Goal: Book appointment/travel/reservation

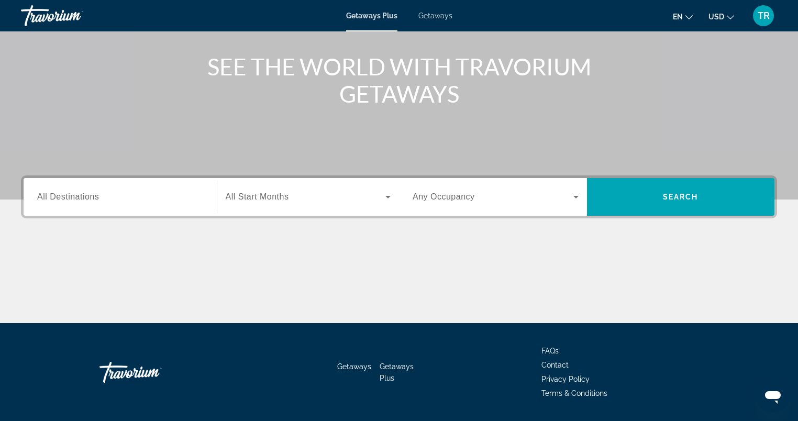
scroll to position [145, 0]
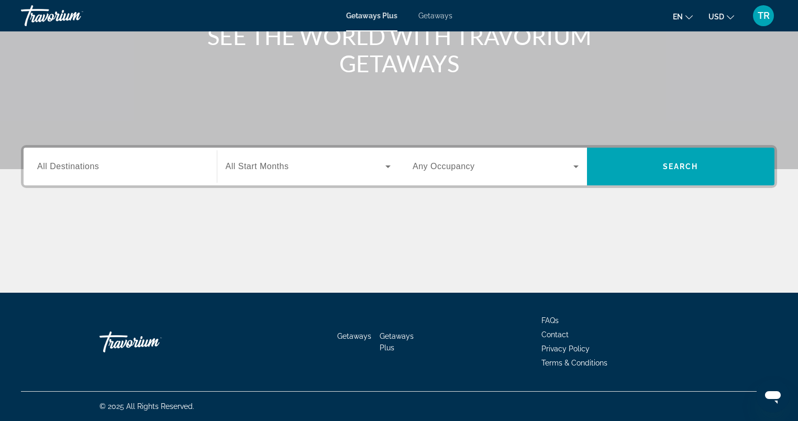
click at [130, 167] on input "Destination All Destinations" at bounding box center [120, 167] width 166 height 13
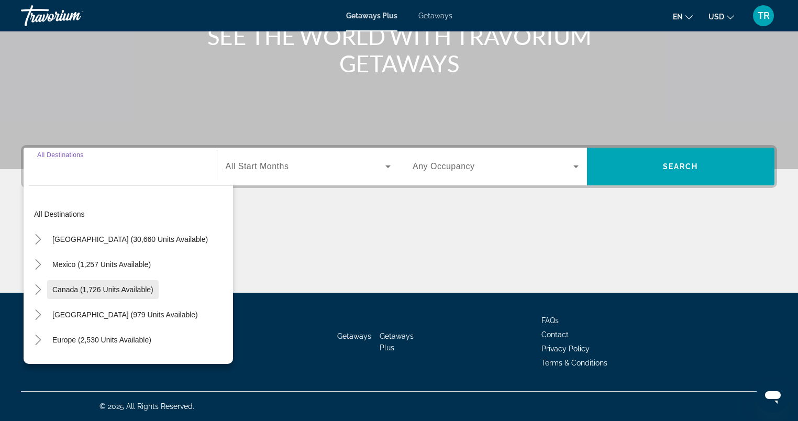
click at [56, 290] on span "Canada (1,726 units available)" at bounding box center [102, 289] width 101 height 8
type input "**********"
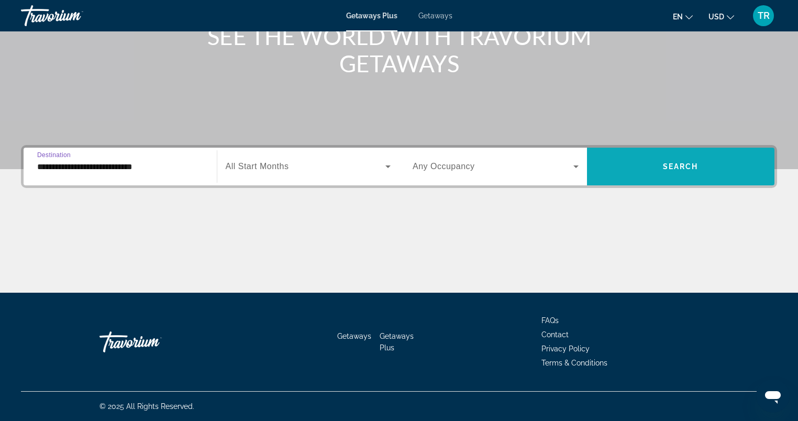
click at [666, 173] on span "Search widget" at bounding box center [681, 166] width 188 height 25
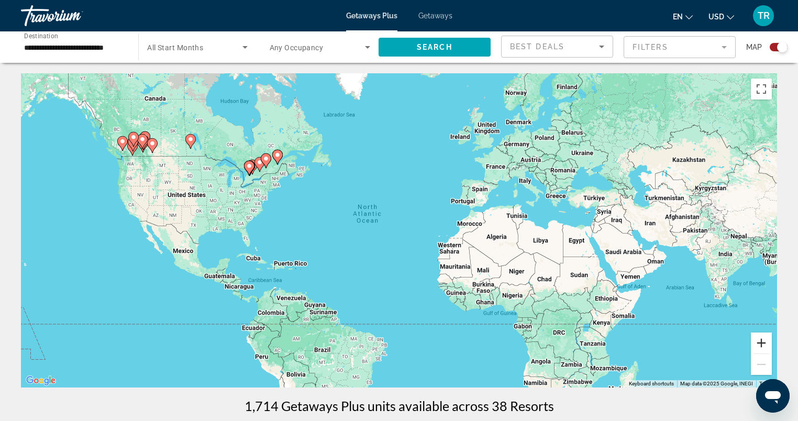
click at [761, 341] on button "Zoom in" at bounding box center [761, 343] width 21 height 21
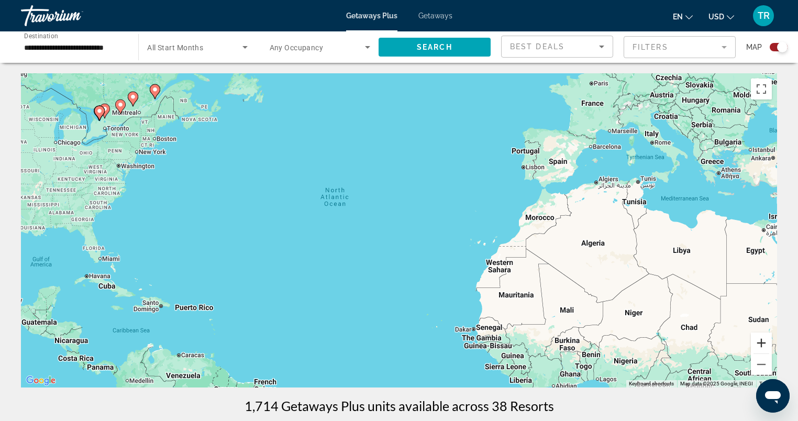
click at [761, 341] on button "Zoom in" at bounding box center [761, 343] width 21 height 21
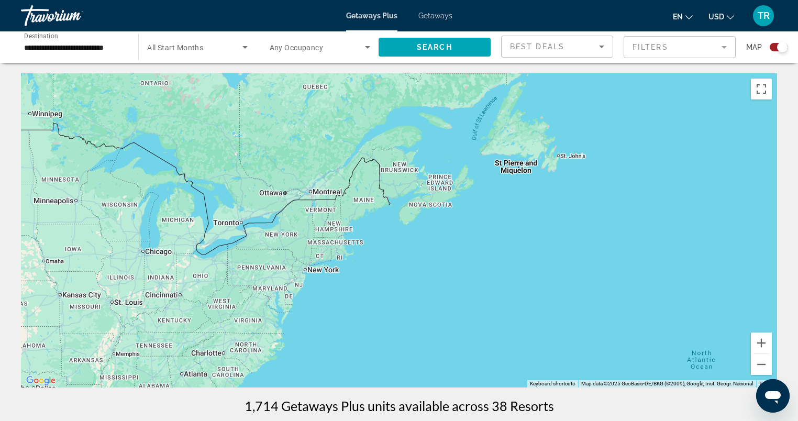
drag, startPoint x: 228, startPoint y: 187, endPoint x: 663, endPoint y: 379, distance: 474.7
click at [664, 385] on div "Keyboard shortcuts Map Data Map data ©2025 GeoBasis-DE/BKG (©2009), Google, Ins…" at bounding box center [399, 230] width 756 height 314
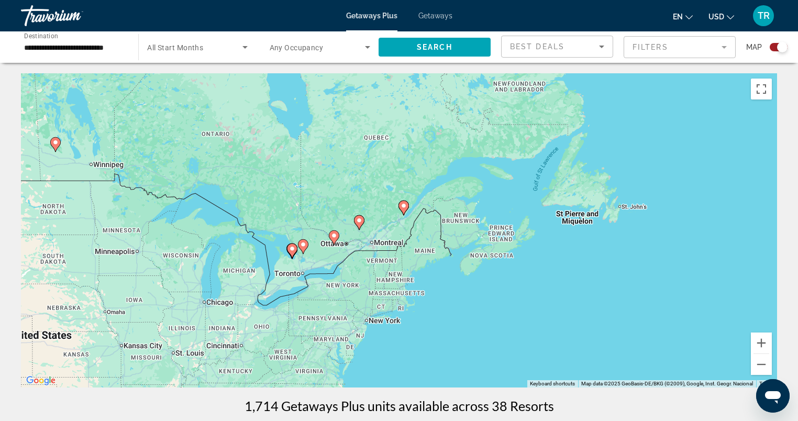
drag, startPoint x: 416, startPoint y: 280, endPoint x: 473, endPoint y: 330, distance: 75.7
click at [473, 330] on div "To activate drag with keyboard, press Alt + Enter. Once in keyboard drag state,…" at bounding box center [399, 230] width 756 height 314
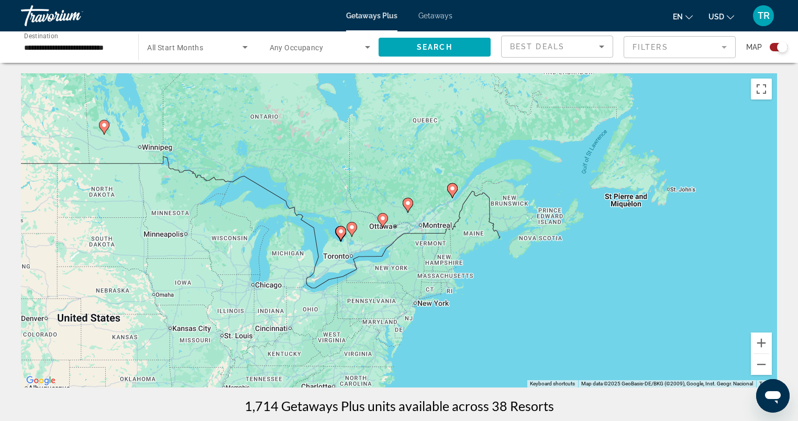
drag, startPoint x: 461, startPoint y: 327, endPoint x: 511, endPoint y: 310, distance: 52.7
click at [511, 310] on div "To activate drag with keyboard, press Alt + Enter. Once in keyboard drag state,…" at bounding box center [399, 230] width 756 height 314
click at [381, 225] on icon "Main content" at bounding box center [383, 220] width 10 height 15
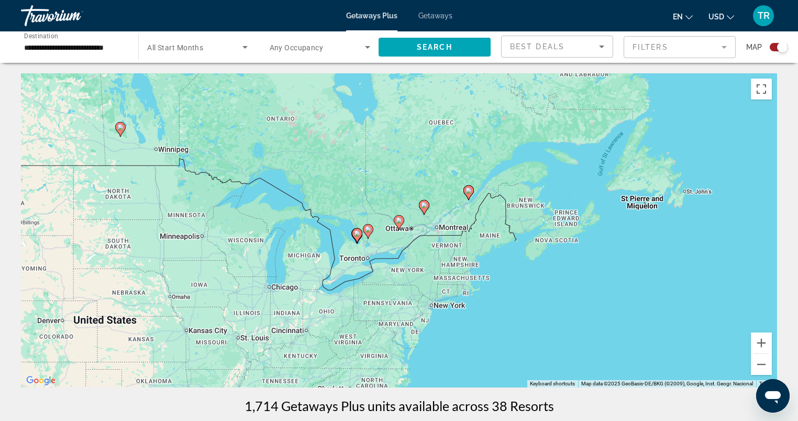
click at [399, 219] on image "Main content" at bounding box center [399, 220] width 6 height 6
type input "**********"
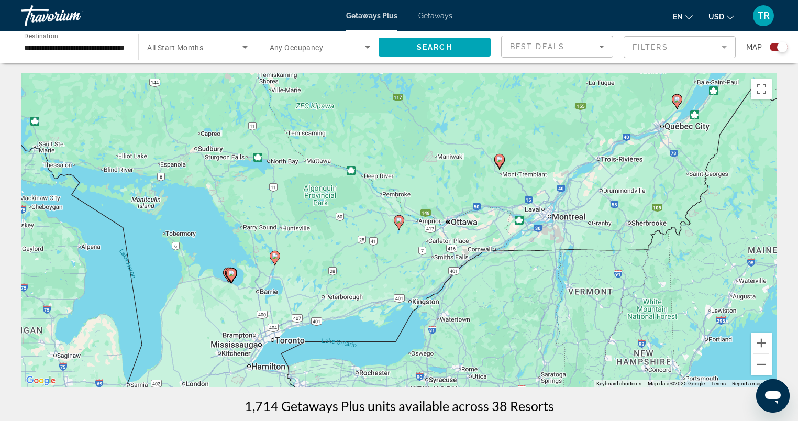
click at [399, 219] on image "Main content" at bounding box center [399, 220] width 6 height 6
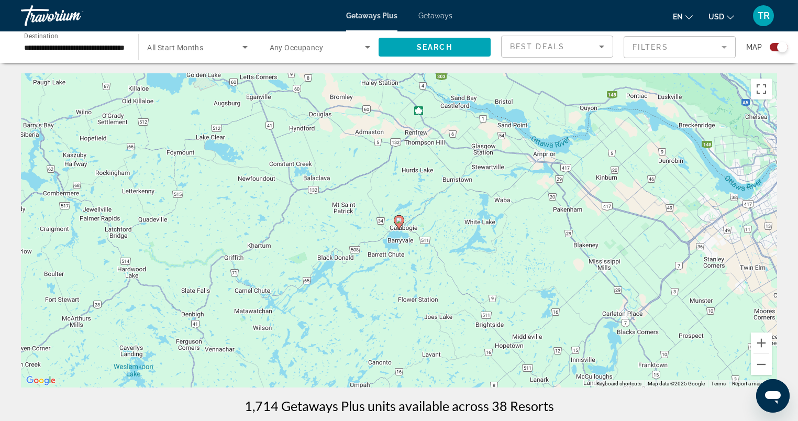
click at [399, 219] on image "Main content" at bounding box center [399, 220] width 6 height 6
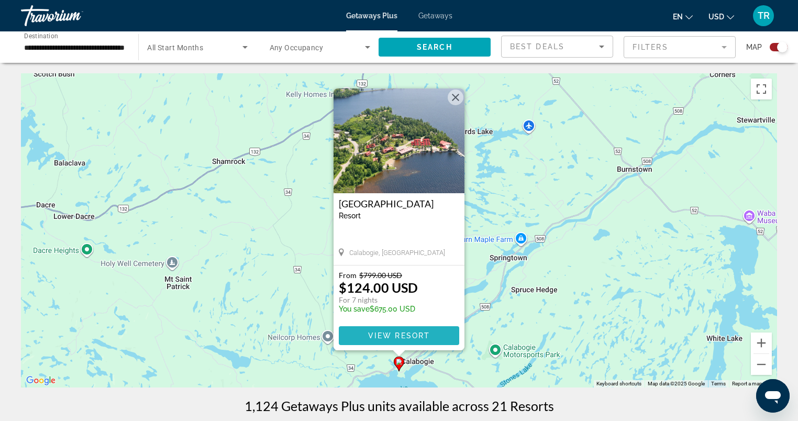
click at [399, 331] on span "Main content" at bounding box center [399, 335] width 120 height 25
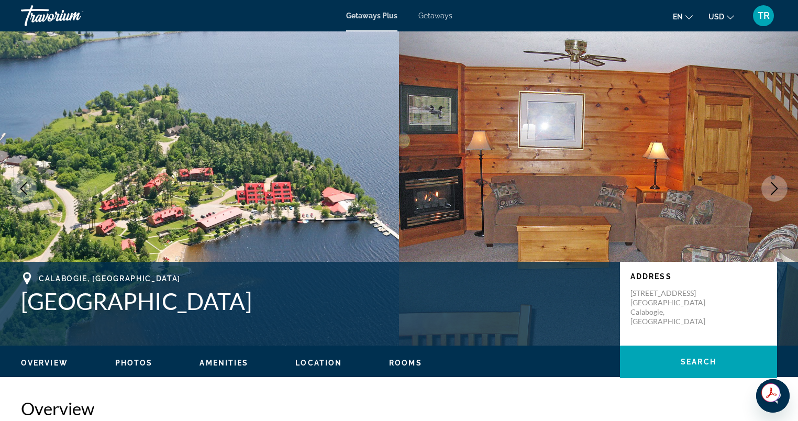
drag, startPoint x: 259, startPoint y: 300, endPoint x: 14, endPoint y: 310, distance: 245.4
click at [14, 310] on div "[GEOGRAPHIC_DATA], [GEOGRAPHIC_DATA] [GEOGRAPHIC_DATA] Address [STREET_ADDRESS]" at bounding box center [399, 303] width 798 height 63
copy h1 "[GEOGRAPHIC_DATA]"
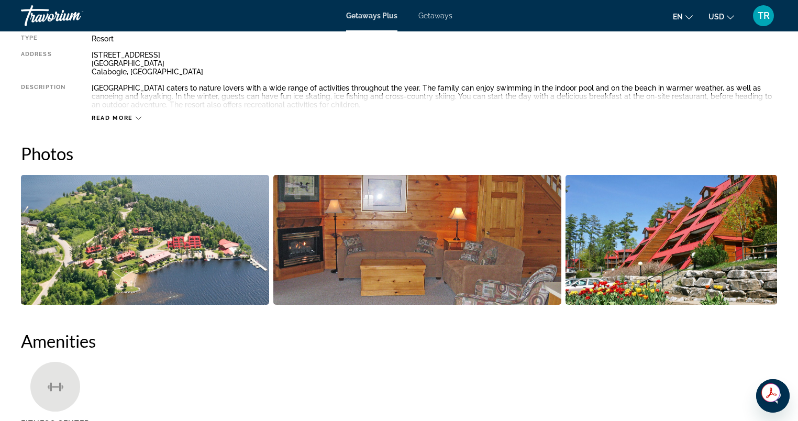
scroll to position [334, 0]
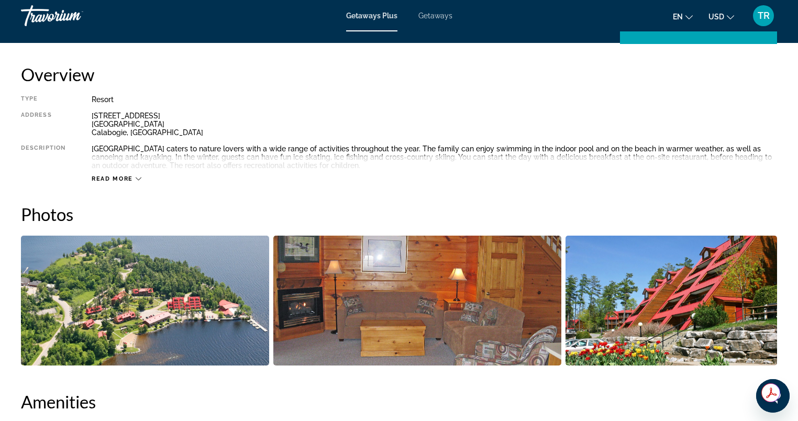
click at [126, 181] on span "Read more" at bounding box center [112, 178] width 41 height 7
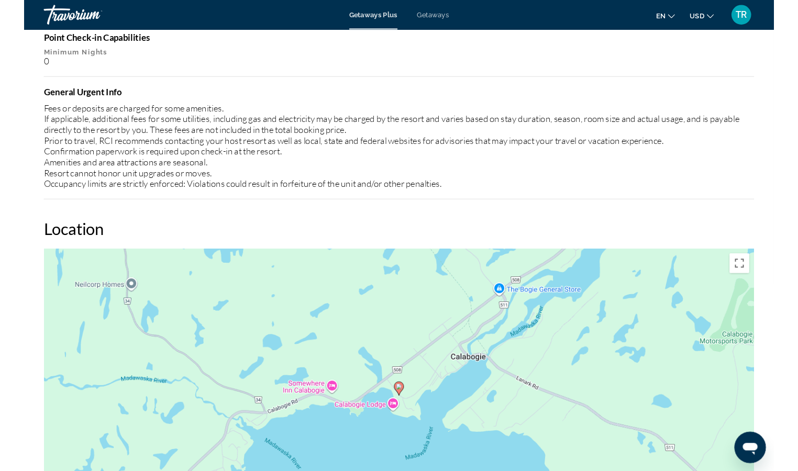
scroll to position [1606, 0]
